Goal: Find contact information: Find contact information

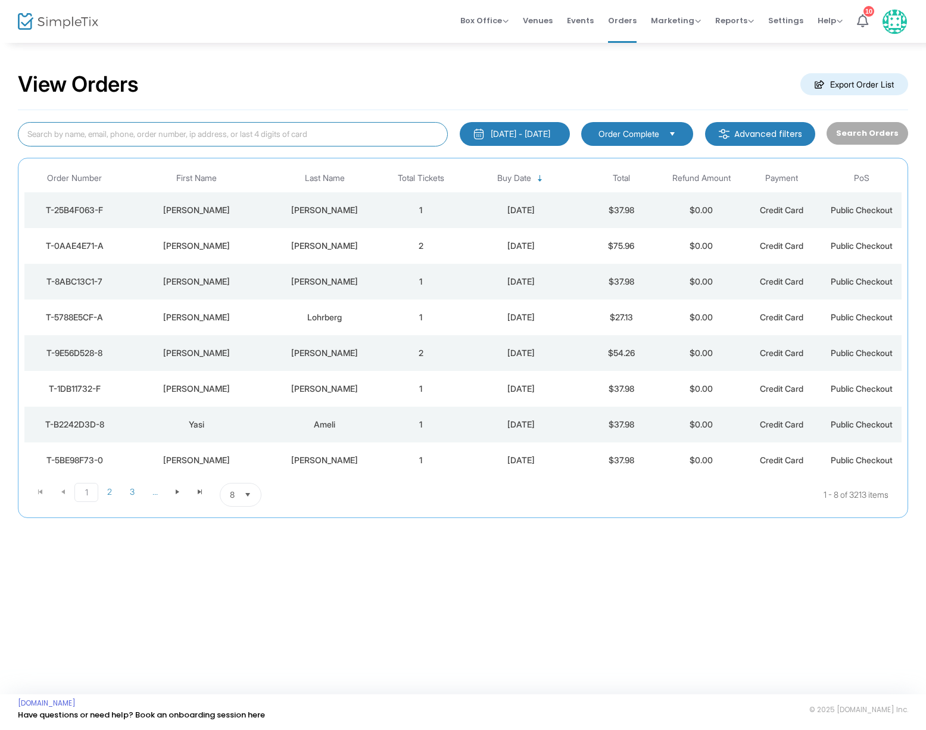
click at [155, 136] on input at bounding box center [233, 134] width 430 height 24
type input "[PERSON_NAME]"
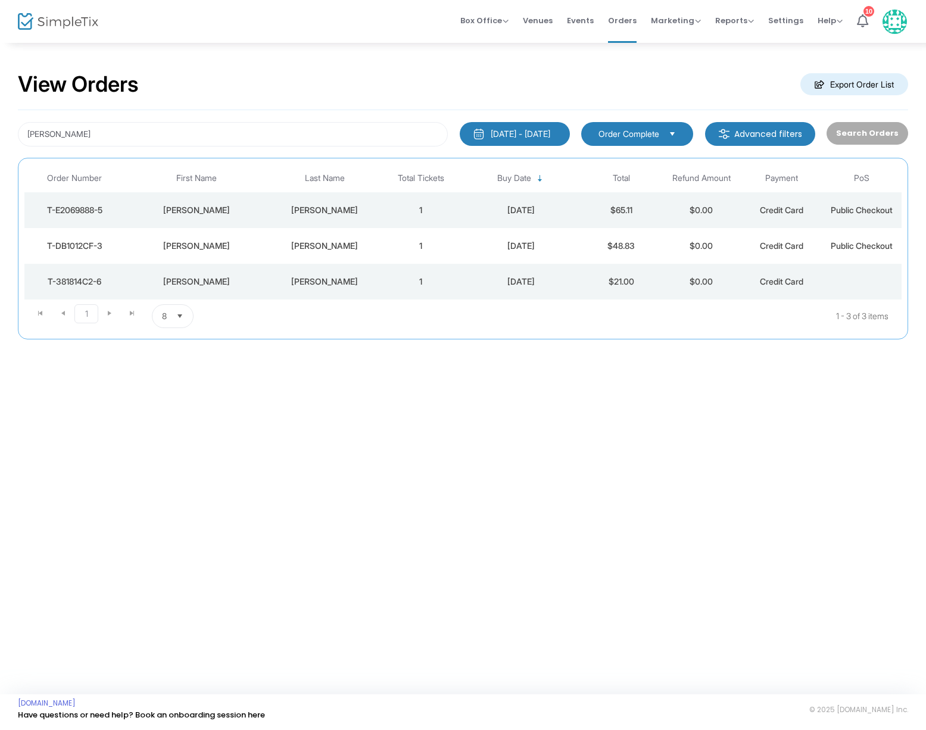
click at [322, 212] on div "[PERSON_NAME]" at bounding box center [324, 210] width 106 height 12
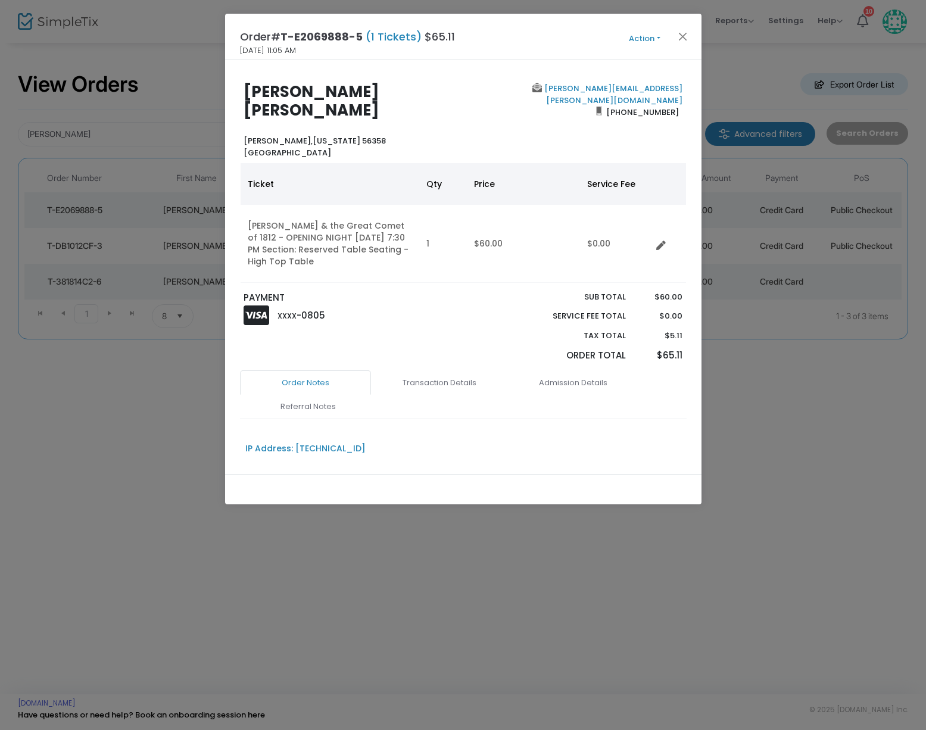
click at [585, 88] on link "[PERSON_NAME][EMAIL_ADDRESS][PERSON_NAME][DOMAIN_NAME]" at bounding box center [612, 94] width 140 height 23
